Goal: Task Accomplishment & Management: Use online tool/utility

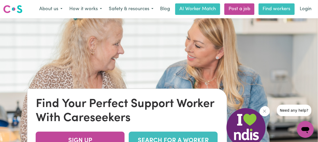
click at [280, 15] on link "Find workers" at bounding box center [277, 9] width 36 height 12
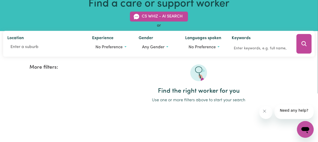
scroll to position [48, 0]
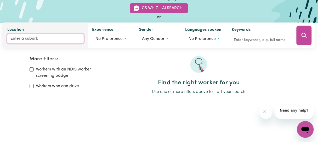
click at [38, 44] on input "Location" at bounding box center [45, 38] width 76 height 9
type input "narraw"
type input "narrawA, [GEOGRAPHIC_DATA], 2583"
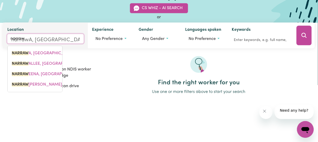
type input "narrawe"
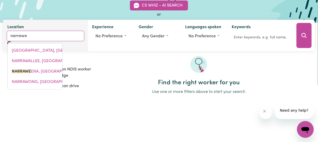
type input "narraweENA, [GEOGRAPHIC_DATA], 2099"
type input "narrawee"
type input "narraweeNA, [GEOGRAPHIC_DATA], 2099"
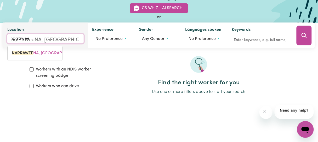
type input "narraween"
type input "narraweenA, [GEOGRAPHIC_DATA], 2099"
type input "narraweena"
type input "narraweena, [GEOGRAPHIC_DATA], 2099"
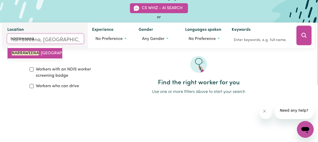
click at [39, 56] on mark "NARRAWEENA" at bounding box center [25, 54] width 27 height 4
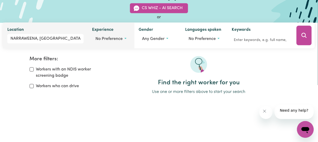
click at [113, 44] on button "No preference" at bounding box center [111, 39] width 38 height 10
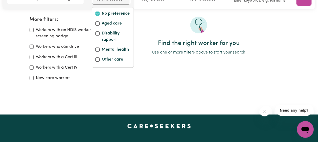
scroll to position [87, 0]
click at [95, 36] on input "Disability support" at bounding box center [97, 34] width 4 height 4
checkbox input "true"
checkbox input "false"
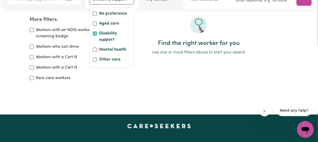
click at [179, 5] on button "Any gender" at bounding box center [161, 0] width 37 height 10
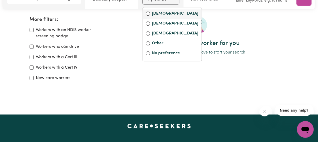
click at [150, 16] on input "[DEMOGRAPHIC_DATA]" at bounding box center [148, 14] width 4 height 4
radio input "true"
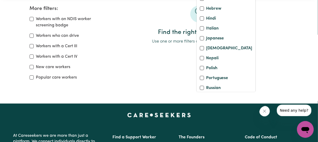
scroll to position [114, 0]
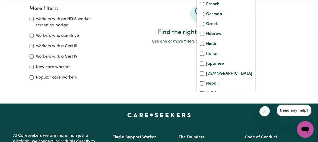
checkbox input "true"
checkbox input "false"
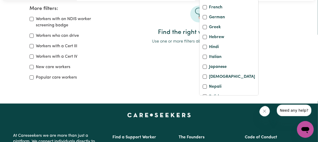
scroll to position [95, 0]
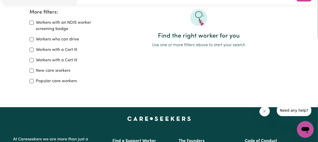
paste input "Autistic teenagers [MEDICAL_DATA] or mental health challenges Skill-building in…"
type input "Autistic teenagers [MEDICAL_DATA] or mental health challenges Skill-building in…"
click at [36, 32] on div "Workers with an NDIS worker screening badge" at bounding box center [66, 26] width 73 height 13
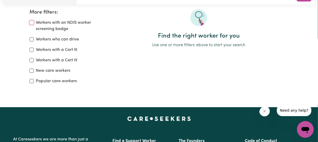
click at [33, 25] on input "Workers with an NDIS worker screening badge" at bounding box center [32, 23] width 4 height 4
checkbox input "true"
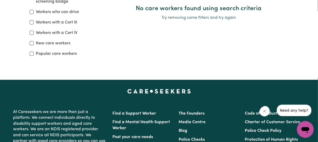
scroll to position [126, 0]
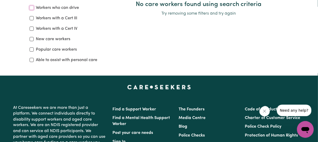
click at [34, 10] on input "Workers who can drive" at bounding box center [32, 8] width 4 height 4
checkbox input "true"
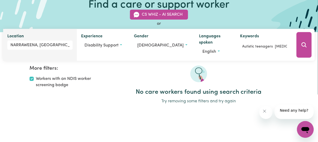
scroll to position [39, 0]
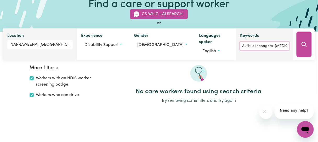
click at [262, 50] on input "Autistic teenagers [MEDICAL_DATA] or mental health challenges Skill-building in…" at bounding box center [264, 46] width 49 height 8
click at [274, 50] on input "Autistic teenagers [MEDICAL_DATA] or mental health challenges Skill-building in…" at bounding box center [264, 46] width 49 height 8
click at [276, 50] on input "Autistic teenagers [MEDICAL_DATA] or mental health challenges Skill-building in…" at bounding box center [264, 46] width 49 height 8
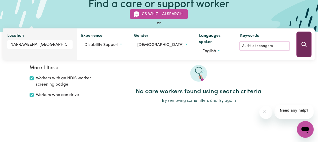
type input "Autistic teenagers"
click at [302, 57] on button "Search" at bounding box center [304, 45] width 15 height 26
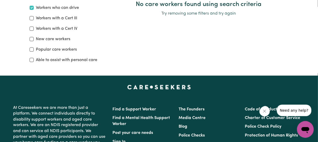
scroll to position [126, 0]
checkbox input "false"
